Goal: Information Seeking & Learning: Learn about a topic

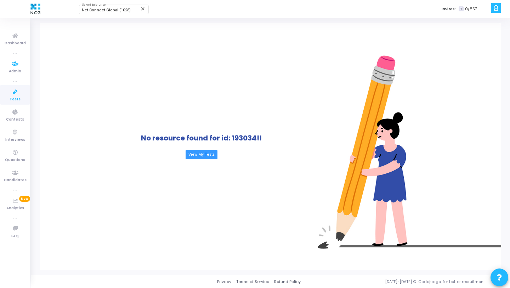
click at [15, 94] on icon at bounding box center [15, 92] width 15 height 9
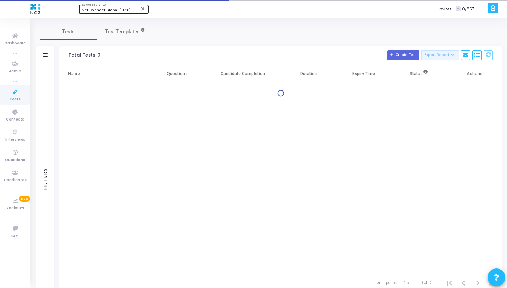
click at [110, 9] on span "Net Connect Global (1028)" at bounding box center [106, 10] width 49 height 5
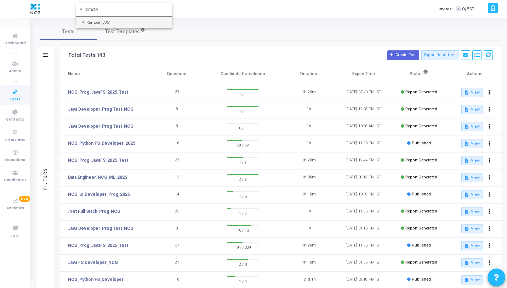
type input "Allremote"
click at [111, 24] on span "AllRemote (793)" at bounding box center [124, 23] width 85 height 12
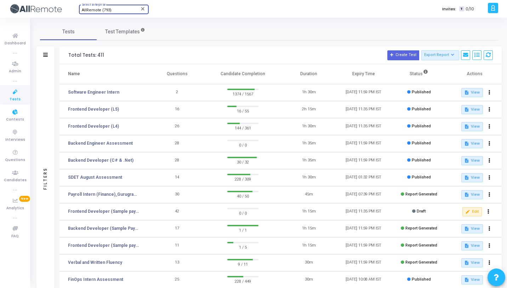
click at [8, 93] on icon at bounding box center [15, 92] width 15 height 9
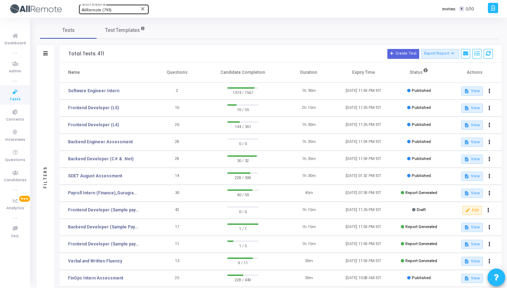
click at [41, 85] on div "Filters" at bounding box center [45, 177] width 18 height 228
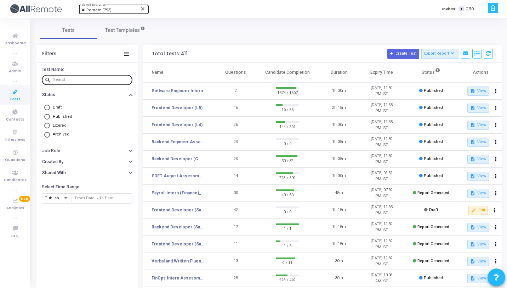
click at [53, 79] on mat-icon "search" at bounding box center [49, 80] width 9 height 6
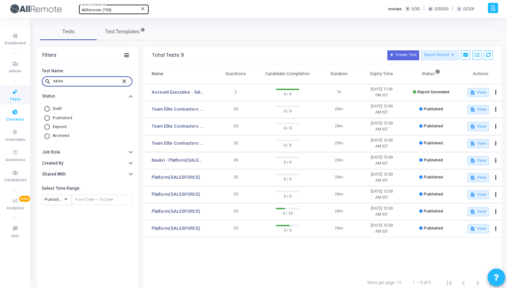
type input "sales"
click at [20, 113] on icon at bounding box center [15, 112] width 15 height 9
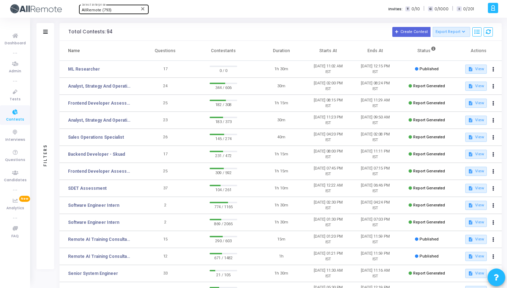
click at [49, 40] on div "Filters" at bounding box center [45, 32] width 18 height 18
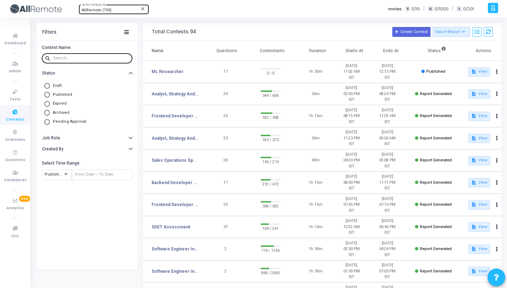
click at [61, 55] on div at bounding box center [91, 57] width 77 height 11
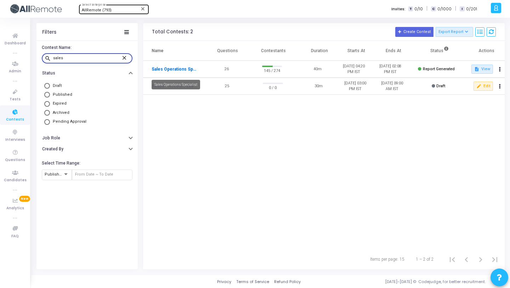
type input "sales"
click at [164, 72] on link "Sales Operations Specialist" at bounding box center [175, 69] width 47 height 6
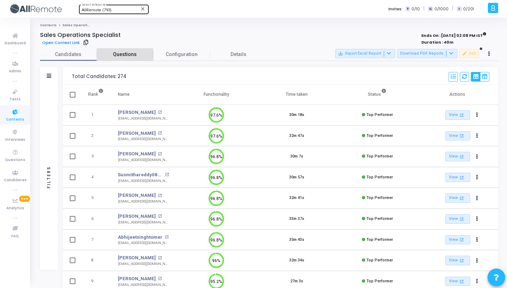
click at [139, 55] on span "Questions" at bounding box center [125, 54] width 57 height 7
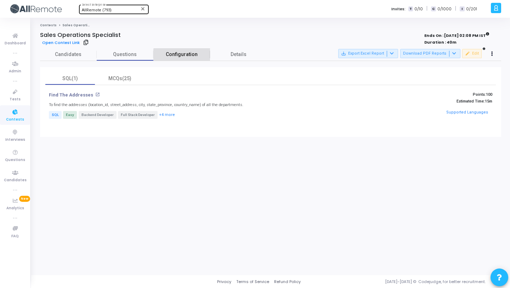
click at [190, 56] on span "Configuration" at bounding box center [181, 54] width 57 height 7
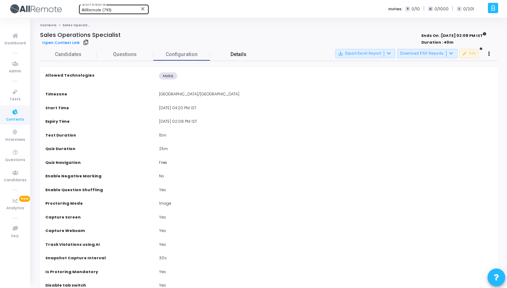
click at [220, 55] on link "Details" at bounding box center [238, 54] width 57 height 12
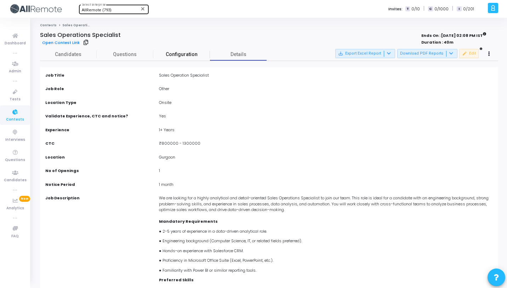
click at [173, 56] on span "Configuration" at bounding box center [181, 54] width 57 height 7
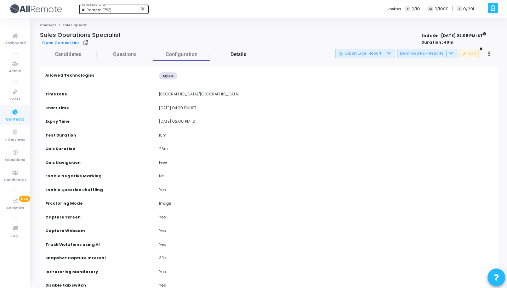
click at [247, 55] on link "Details" at bounding box center [238, 54] width 57 height 12
